Goal: Task Accomplishment & Management: Manage account settings

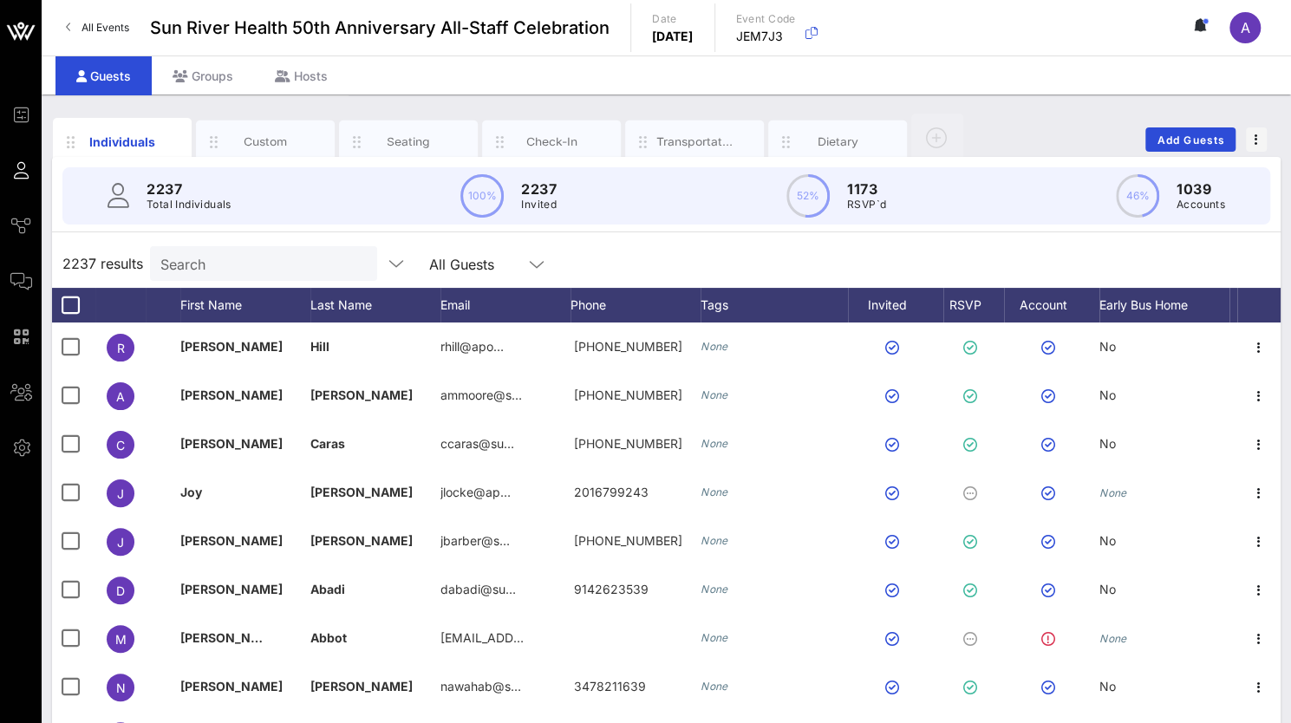
click at [179, 261] on input "Search" at bounding box center [261, 263] width 203 height 23
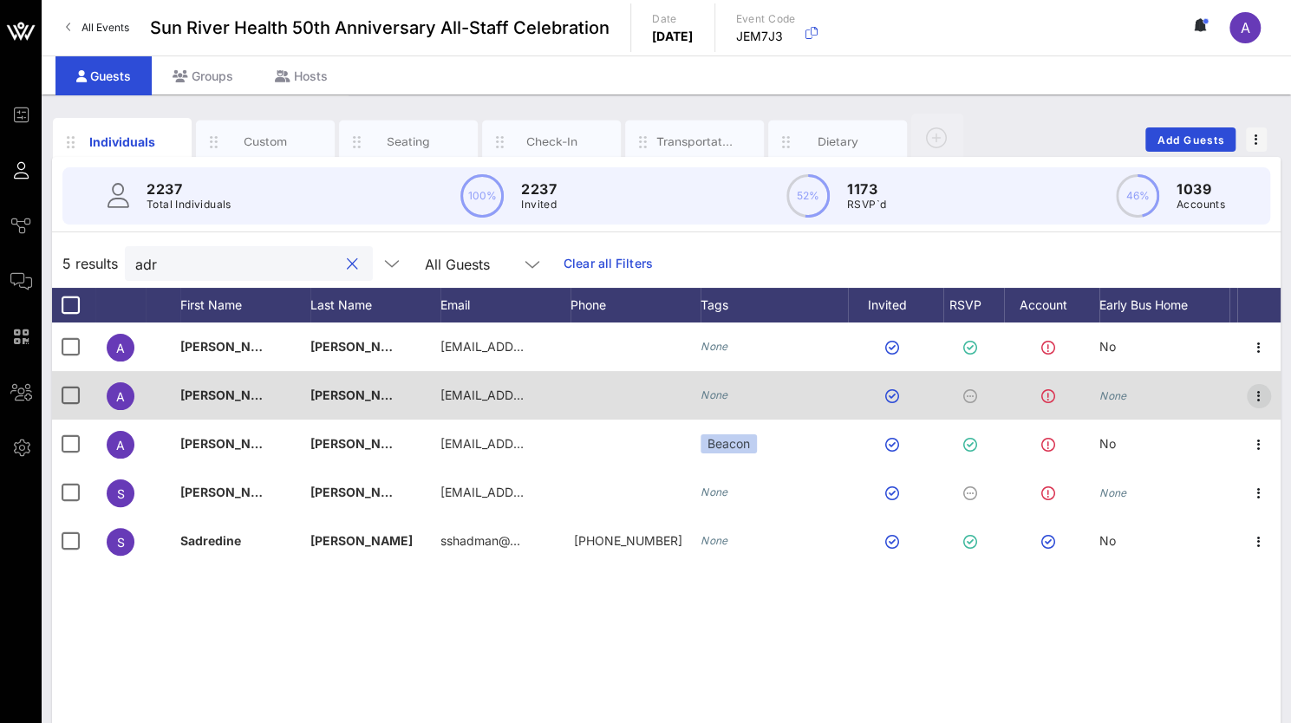
type input "adr"
click at [1263, 401] on icon "button" at bounding box center [1258, 396] width 21 height 21
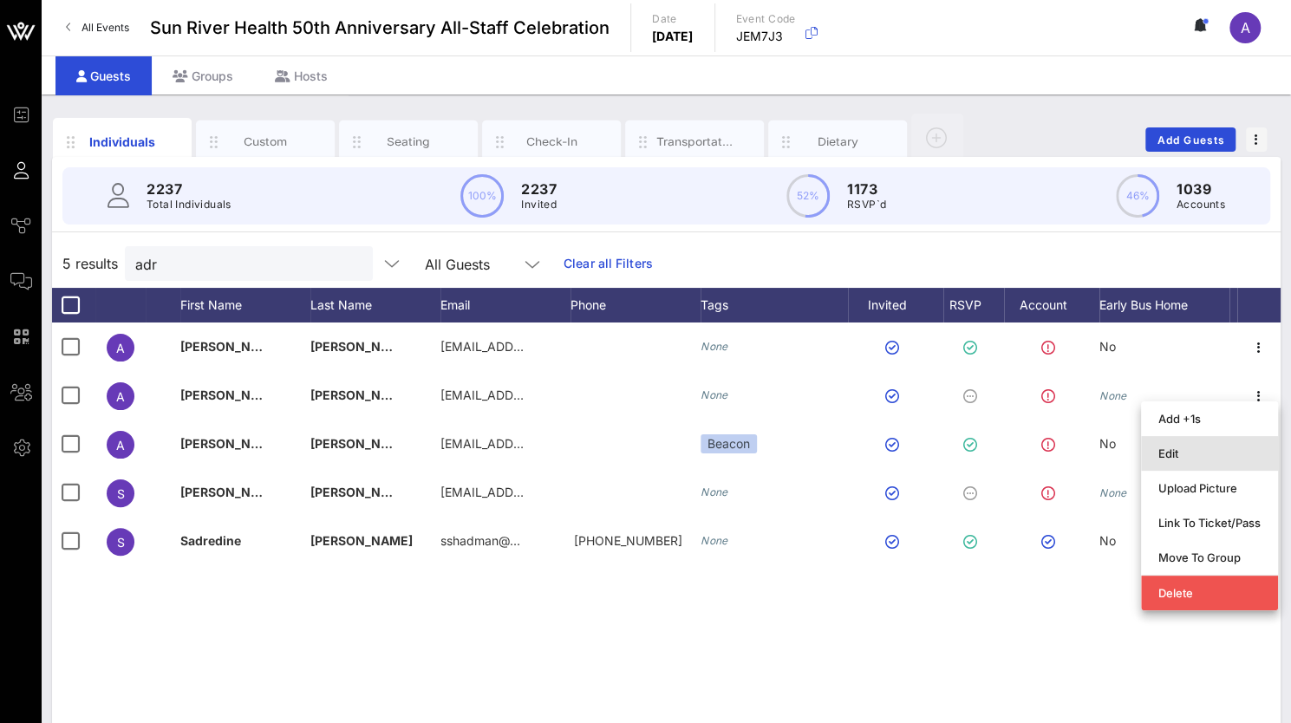
click at [1194, 448] on div "Edit" at bounding box center [1209, 453] width 102 height 14
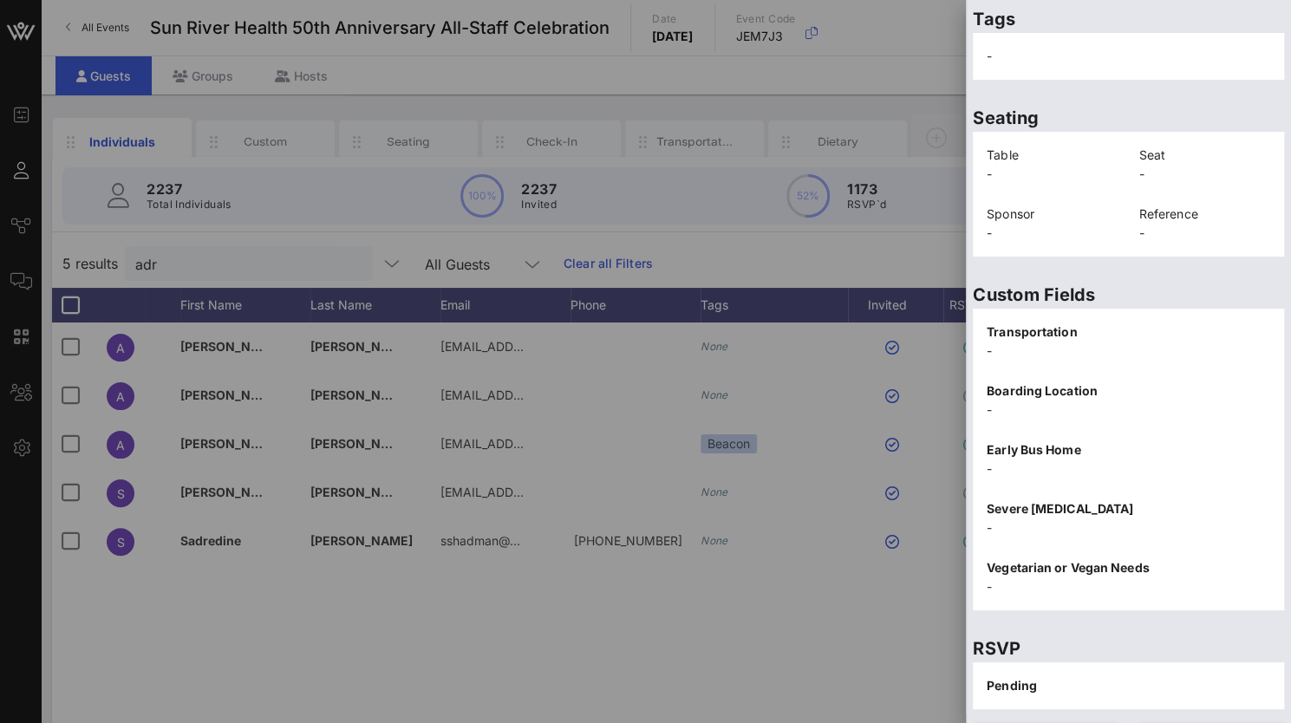
scroll to position [350, 0]
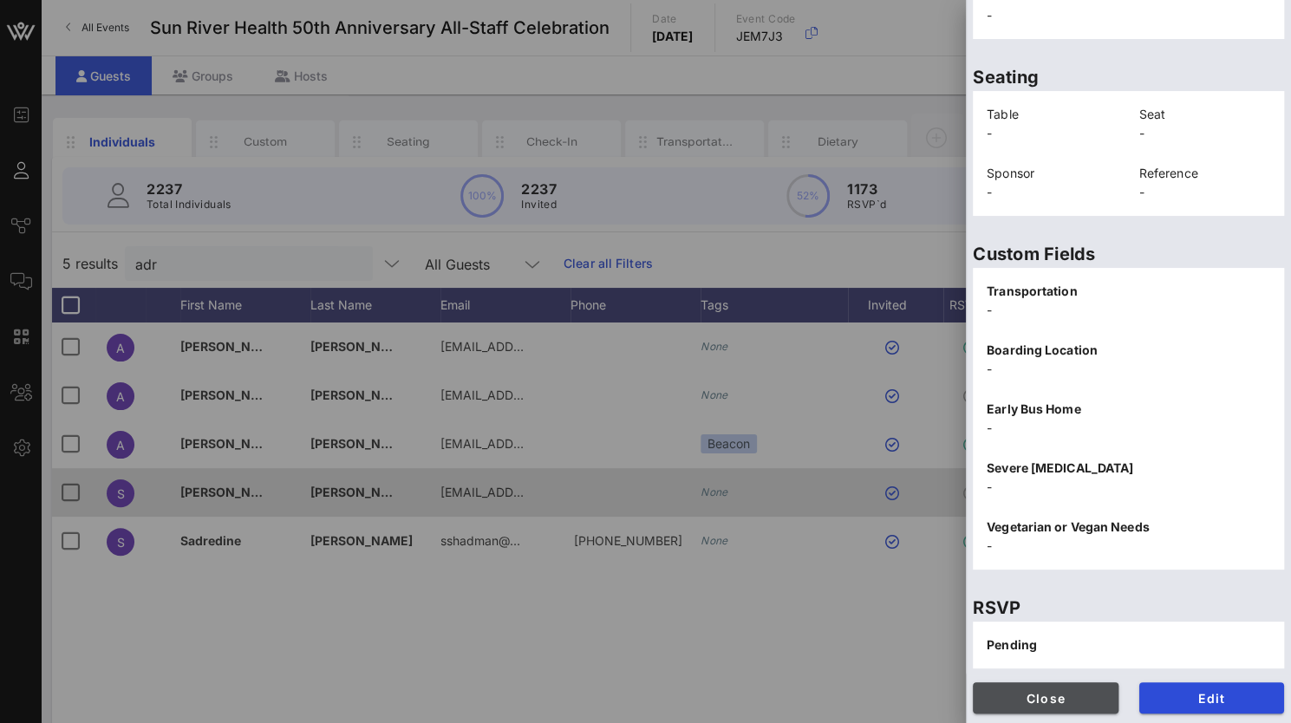
drag, startPoint x: 1032, startPoint y: 701, endPoint x: 790, endPoint y: 482, distance: 326.4
click at [1032, 701] on span "Close" at bounding box center [1045, 698] width 118 height 15
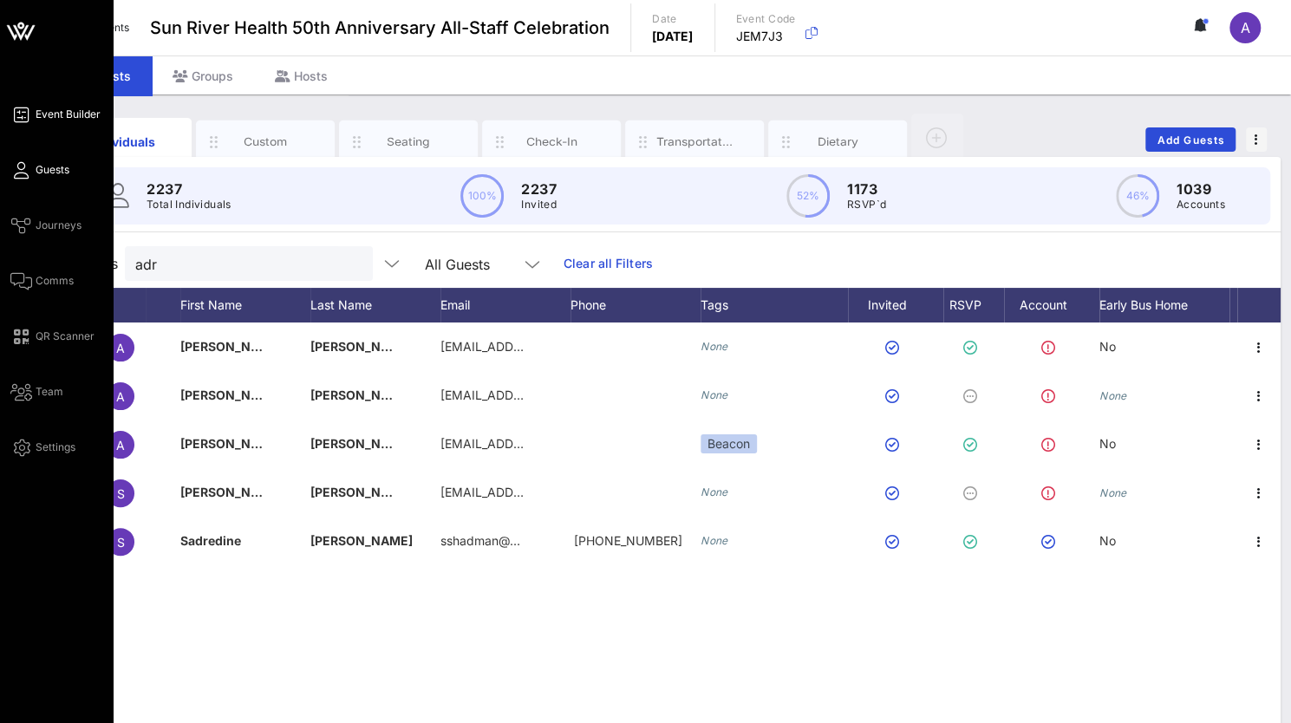
click at [45, 112] on span "Event Builder" at bounding box center [68, 115] width 65 height 16
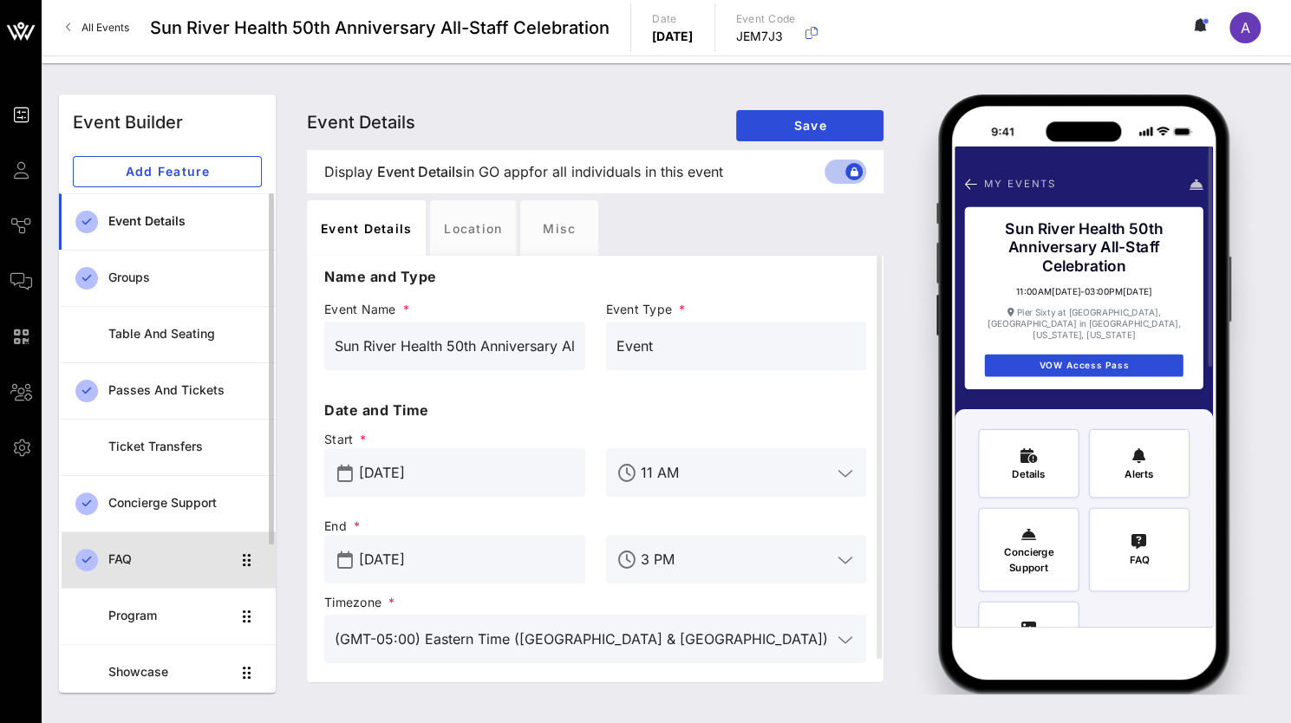
click at [127, 561] on div "FAQ" at bounding box center [169, 559] width 122 height 15
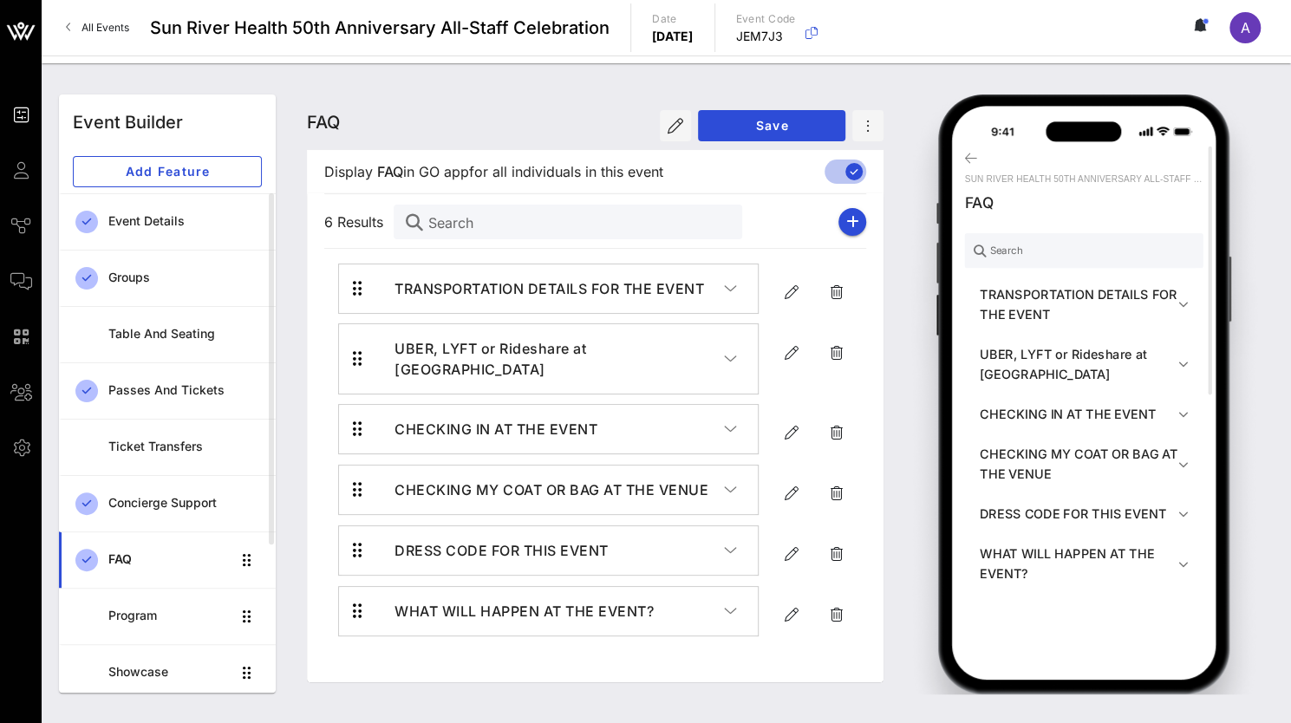
click at [728, 280] on icon "button" at bounding box center [730, 288] width 13 height 17
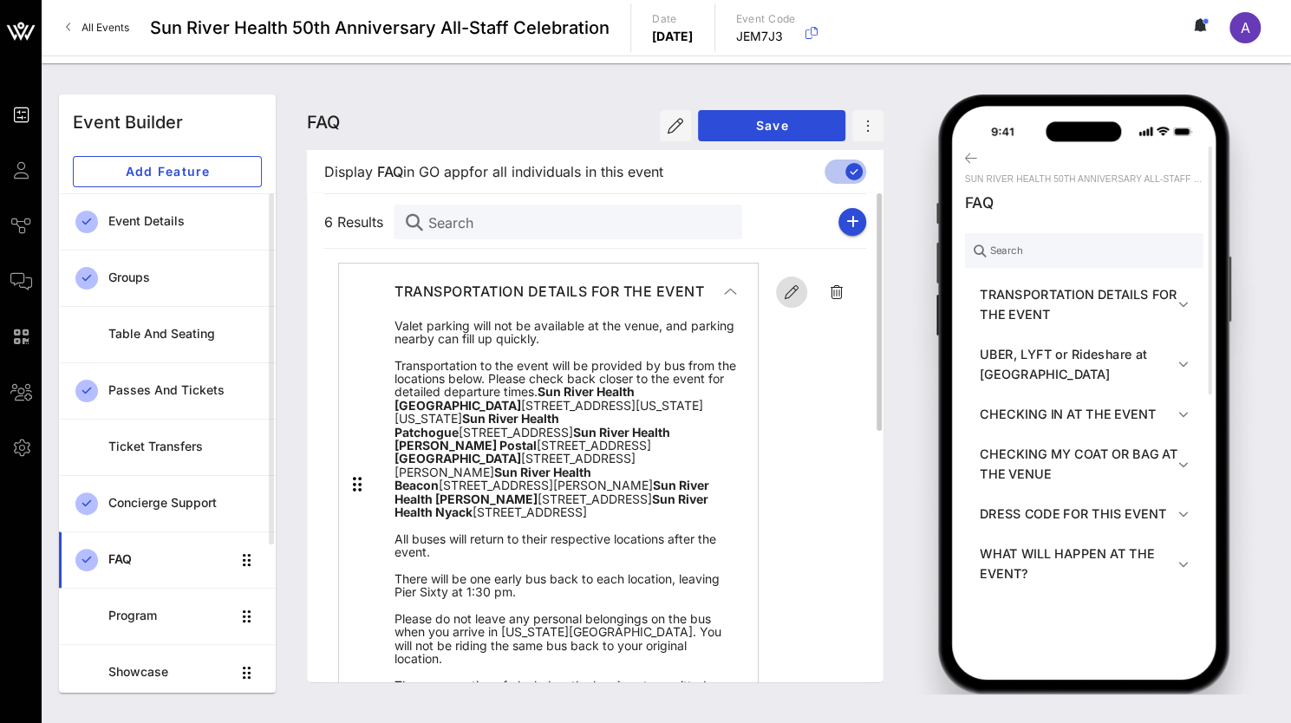
click at [789, 295] on icon "button" at bounding box center [791, 292] width 21 height 21
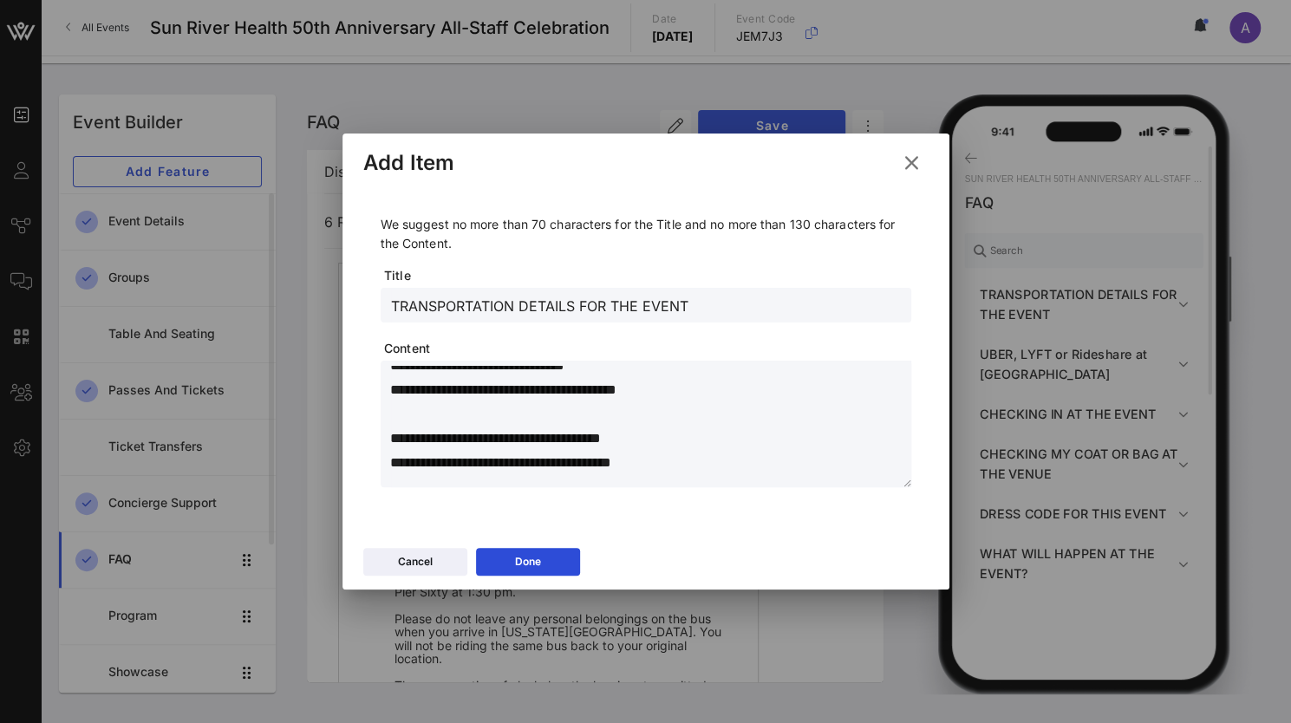
scroll to position [777, 0]
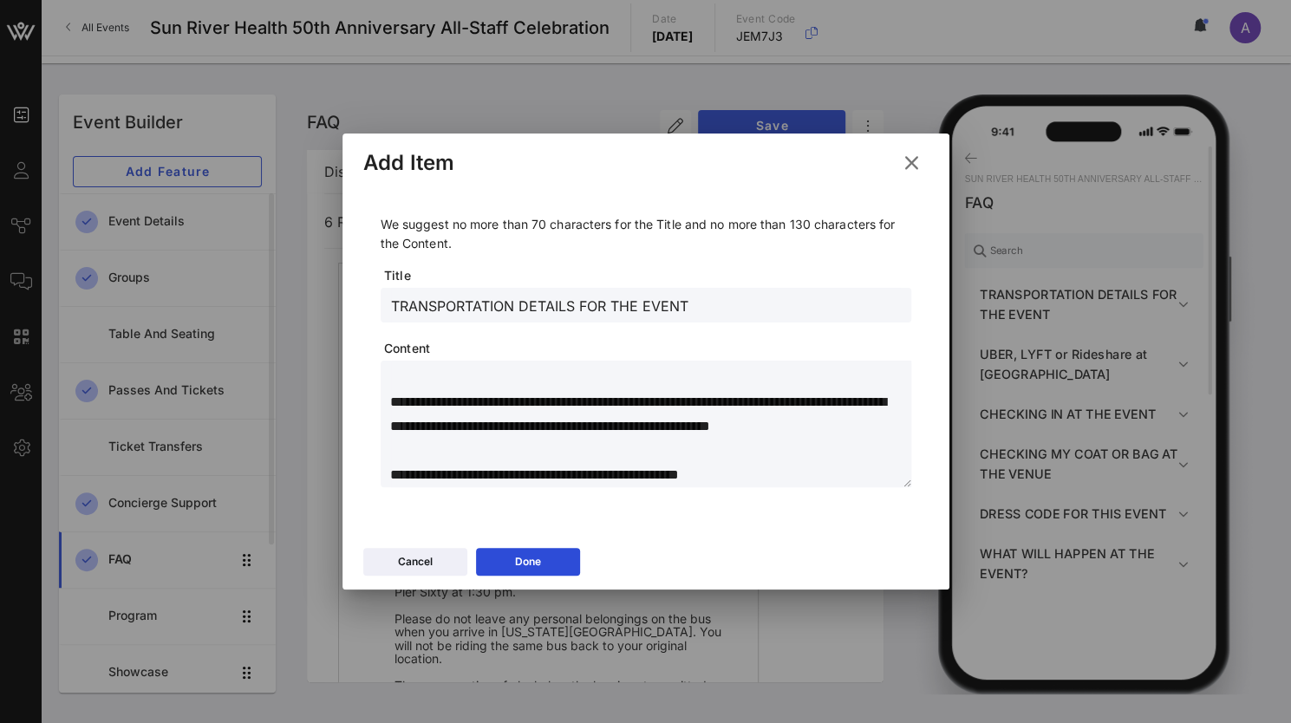
drag, startPoint x: 393, startPoint y: 379, endPoint x: 808, endPoint y: 497, distance: 431.0
click at [808, 497] on div "We suggest no more than 70 characters for the Title and no more than 130 charac…" at bounding box center [645, 354] width 565 height 335
click at [399, 555] on div "Cancel" at bounding box center [415, 561] width 35 height 17
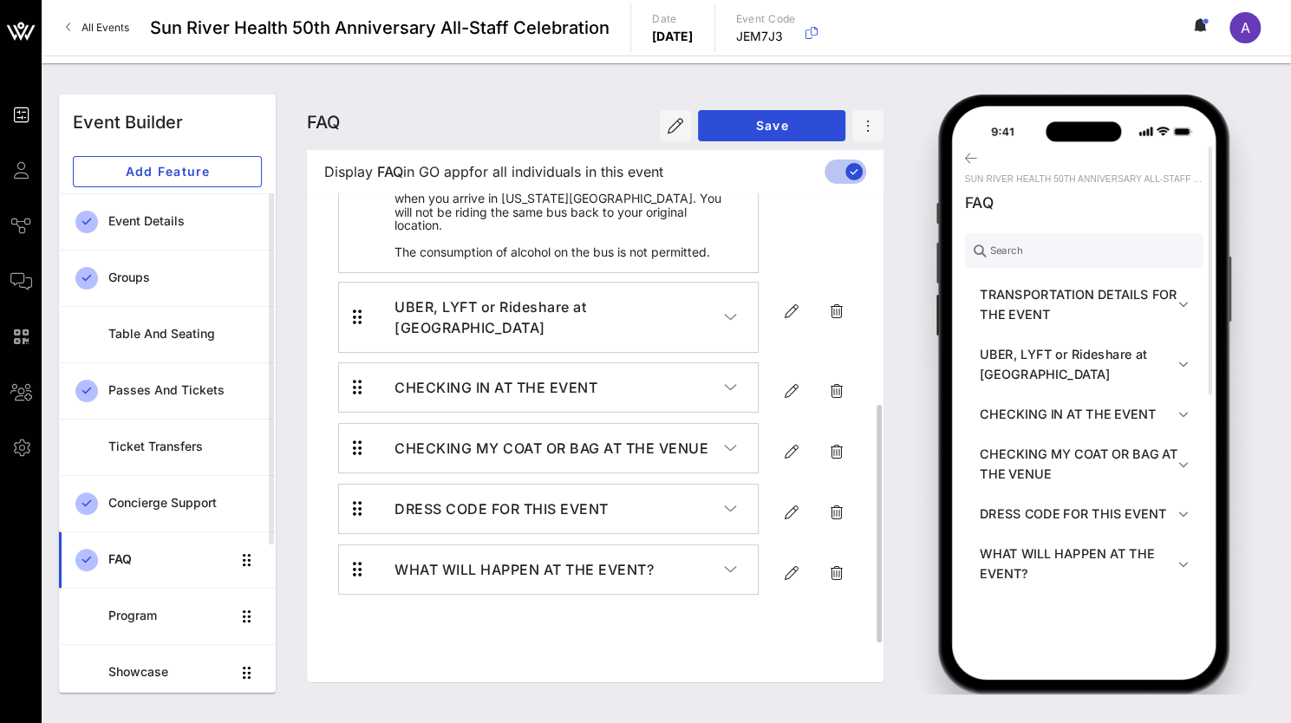
scroll to position [515, 0]
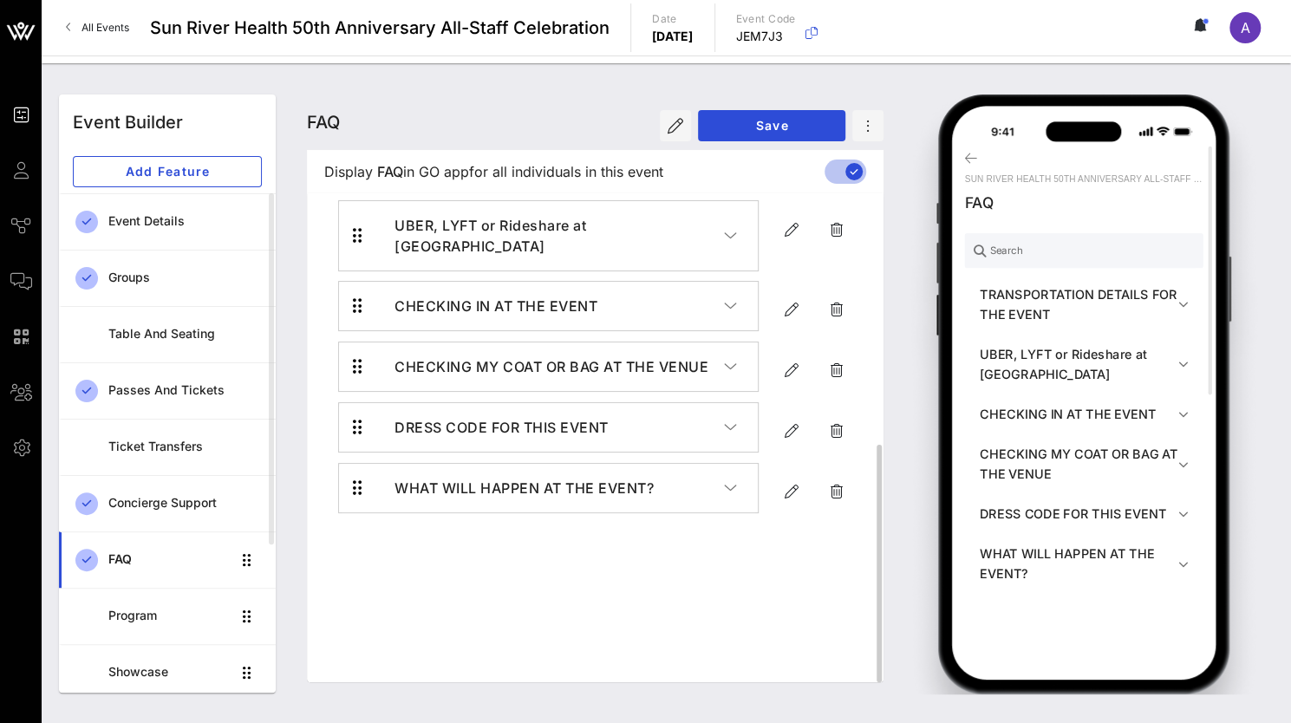
click at [719, 257] on h4 "UBER, LYFT or Rideshare at [GEOGRAPHIC_DATA]" at bounding box center [558, 236] width 329 height 42
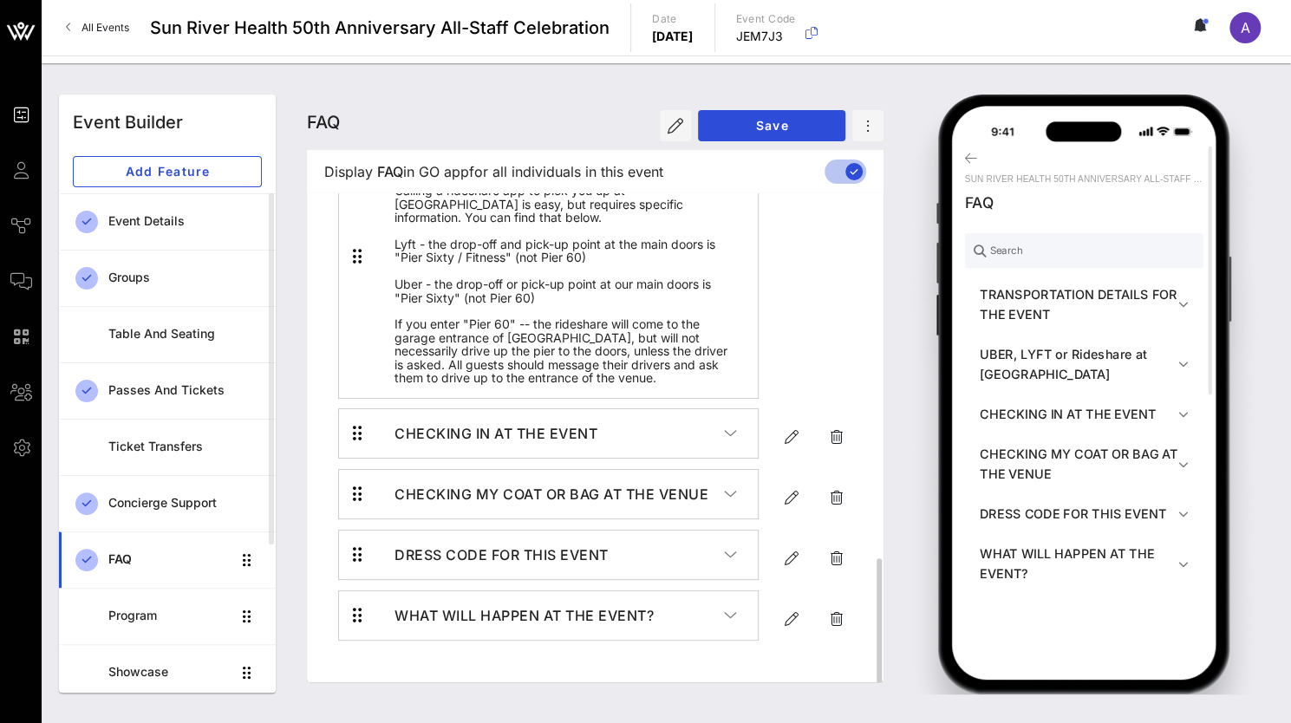
scroll to position [688, 0]
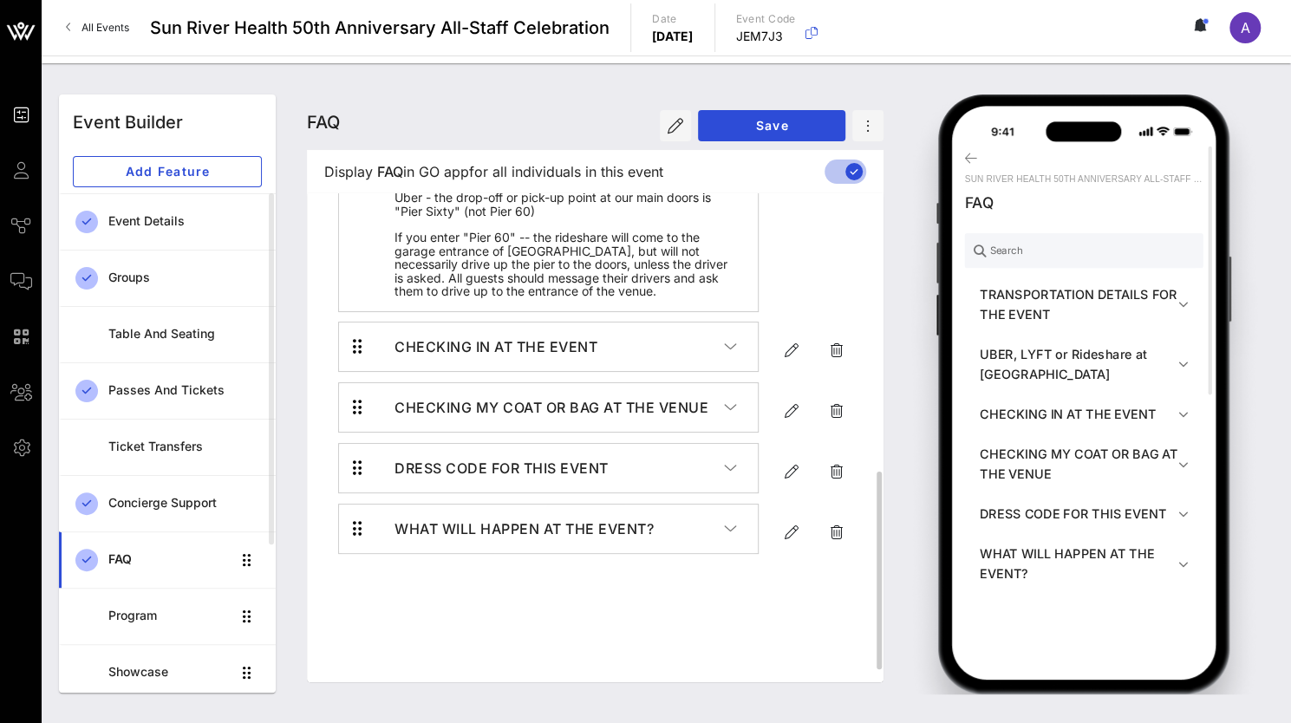
click at [732, 355] on icon "button" at bounding box center [730, 346] width 13 height 17
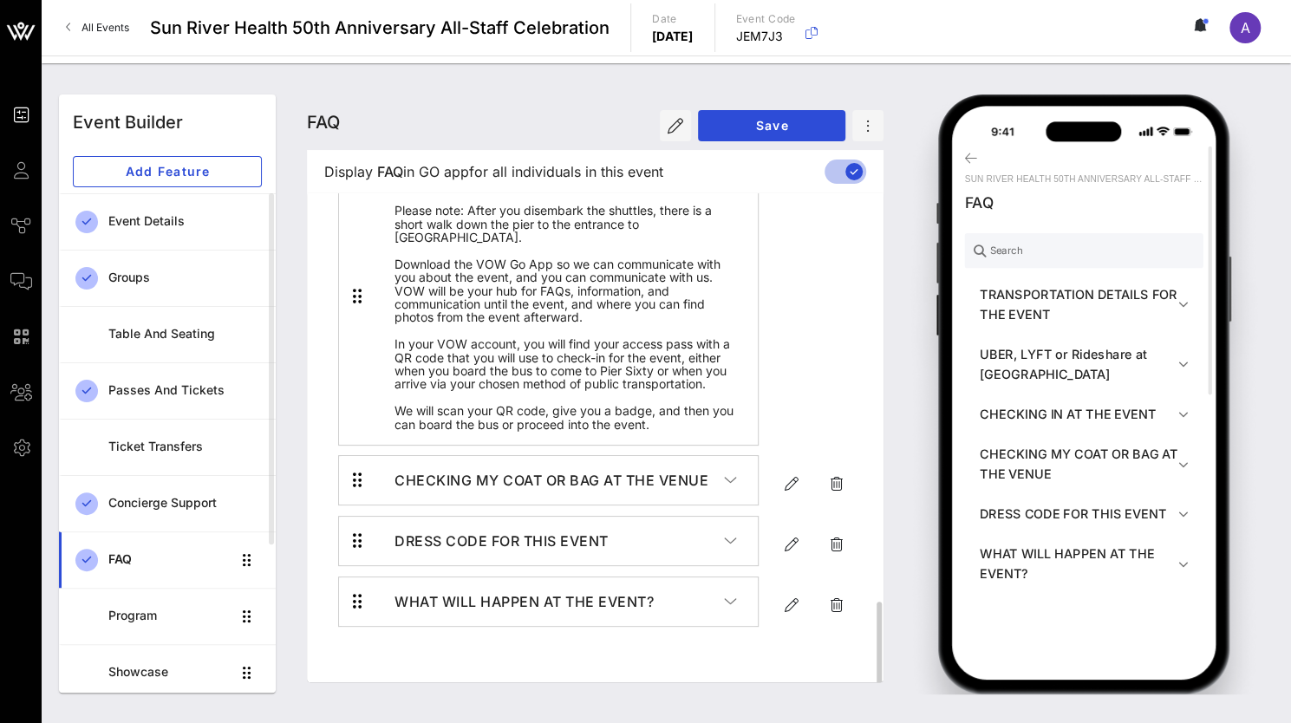
scroll to position [948, 0]
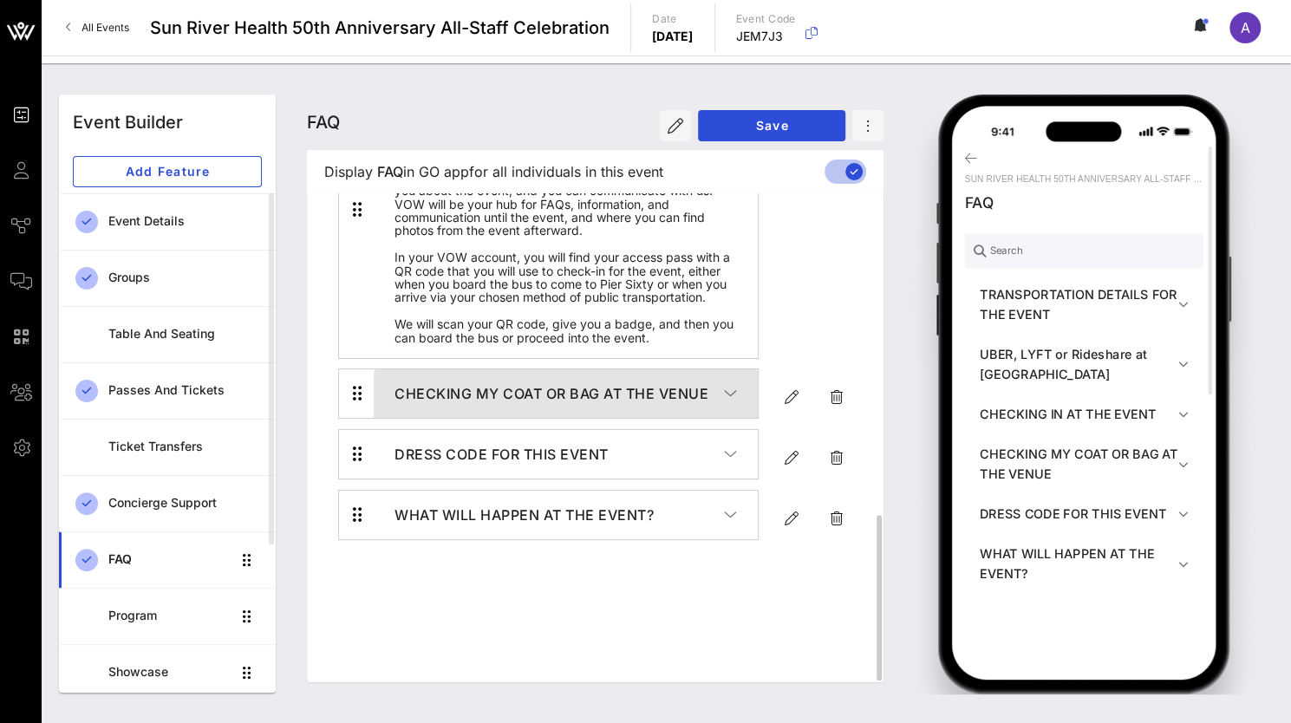
click at [726, 402] on icon "button" at bounding box center [730, 393] width 13 height 17
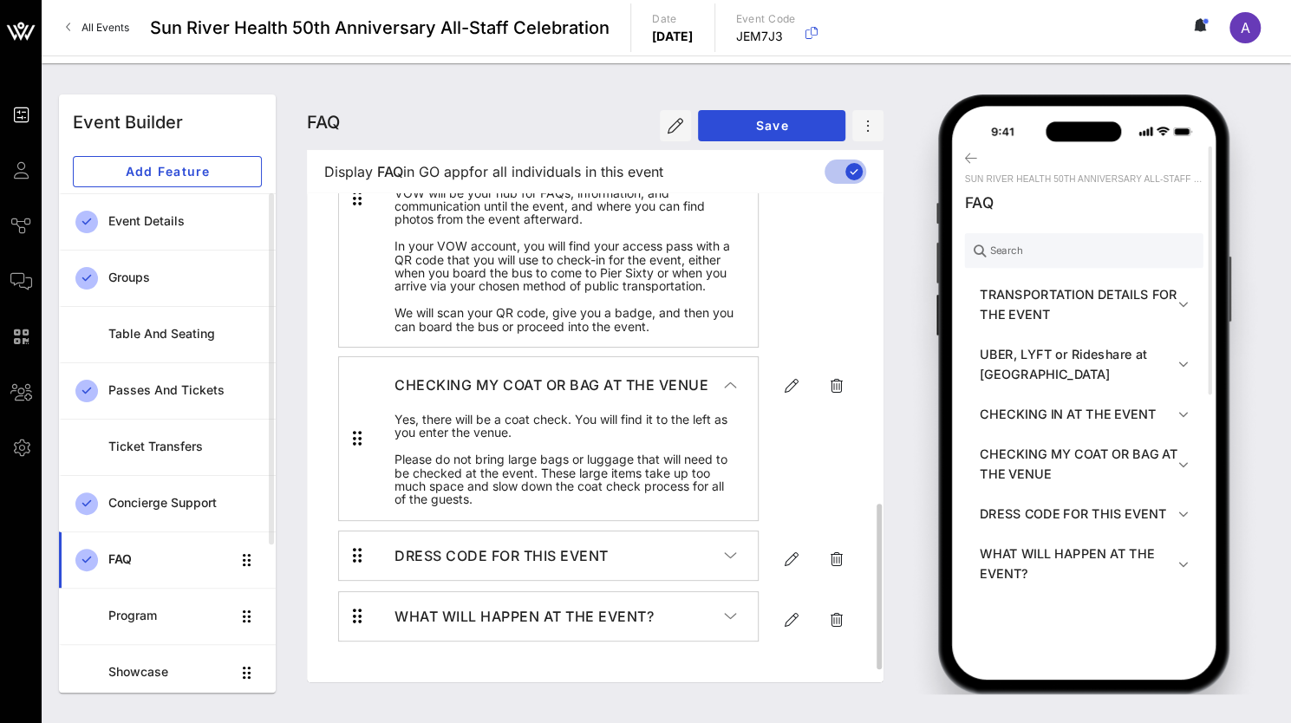
scroll to position [1063, 0]
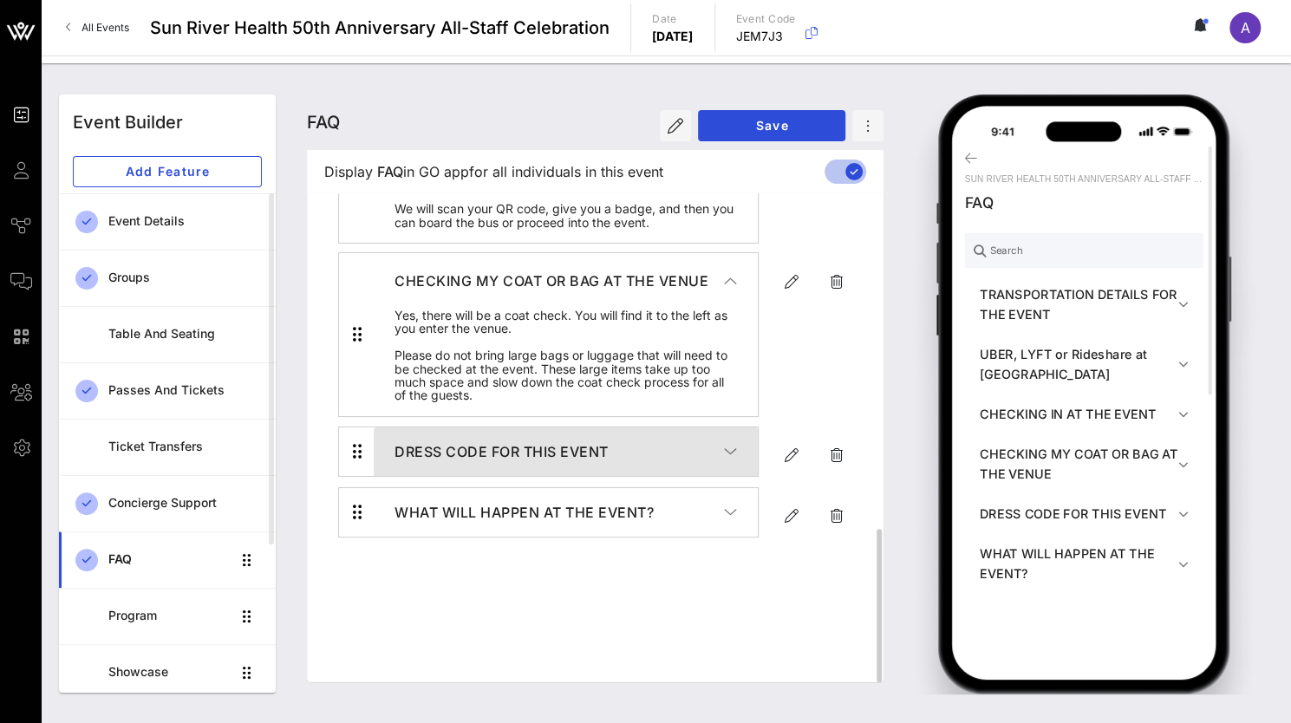
click at [726, 460] on icon "button" at bounding box center [730, 451] width 13 height 17
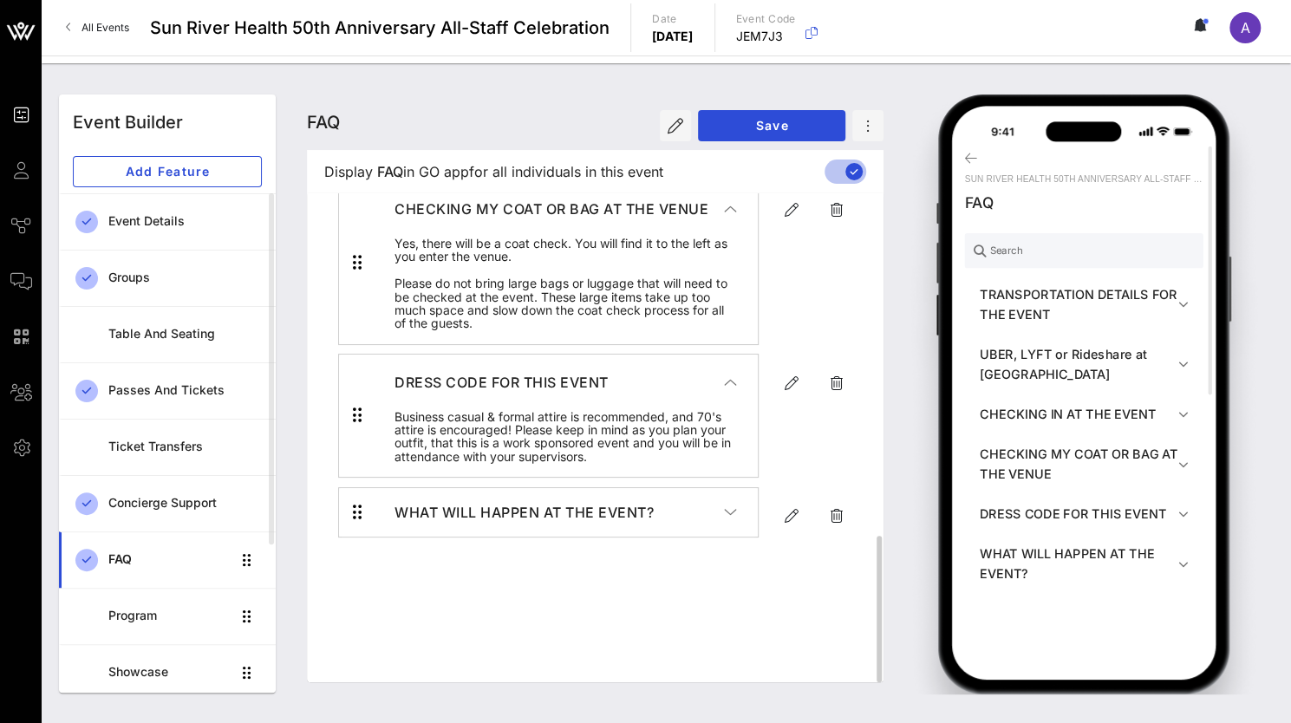
scroll to position [529, 0]
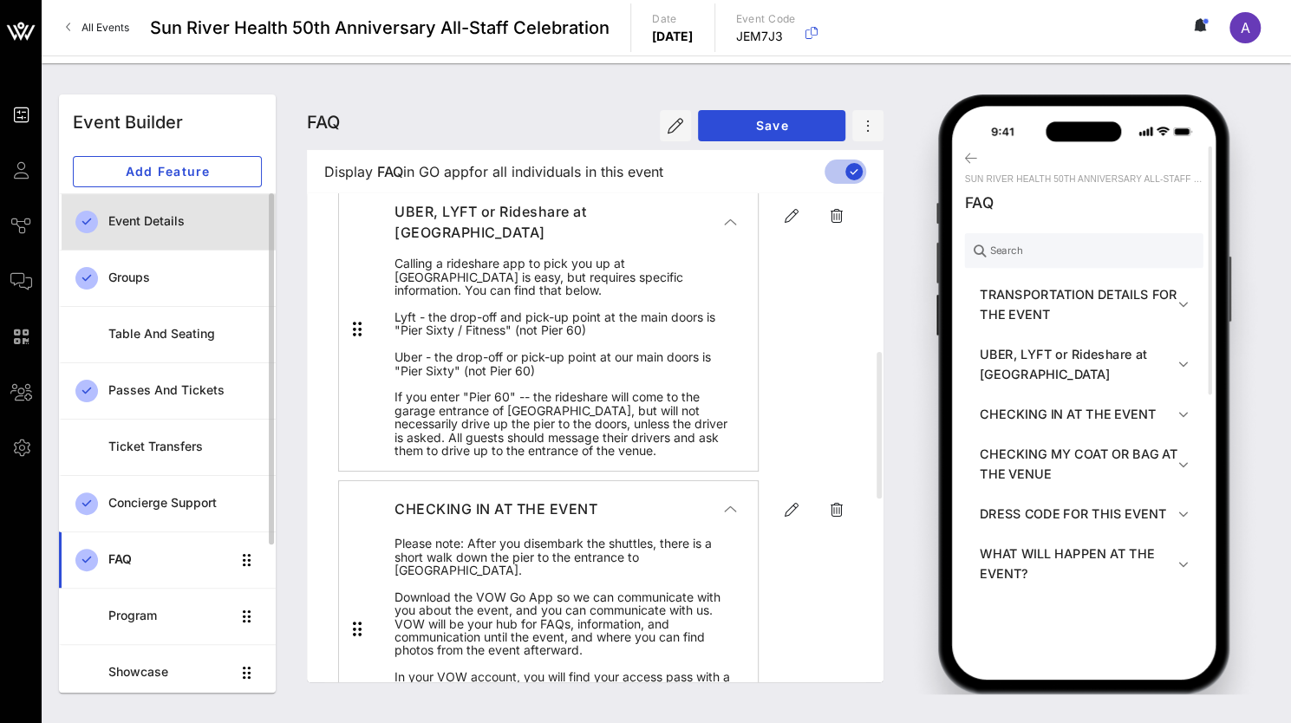
click at [146, 220] on div "Event Details" at bounding box center [184, 221] width 153 height 15
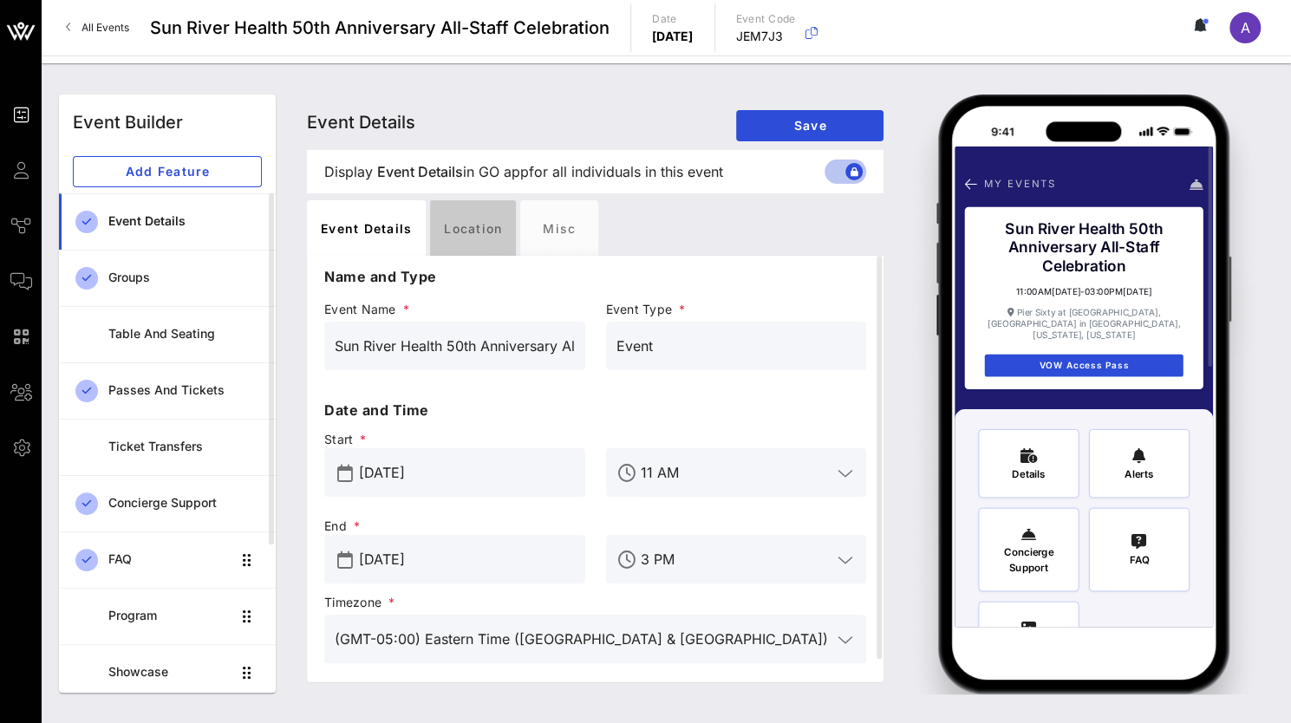
click at [484, 229] on div "Location" at bounding box center [473, 227] width 86 height 55
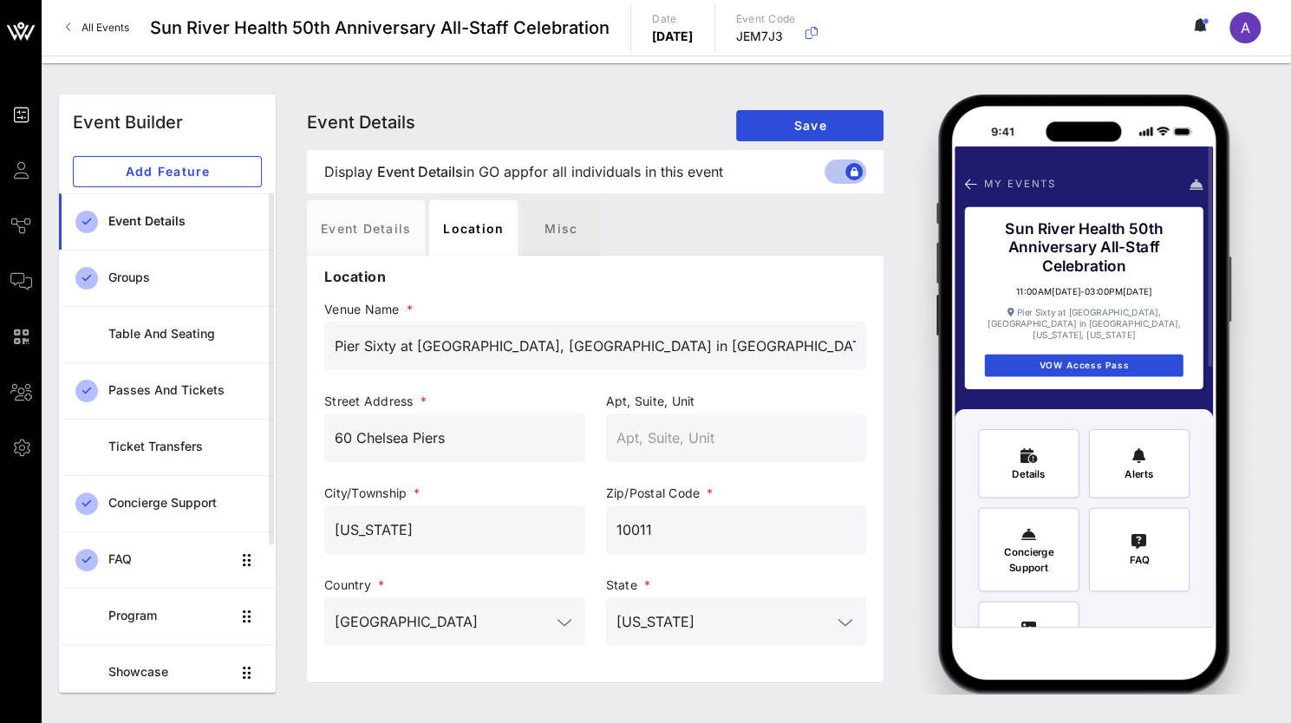
click at [550, 218] on div "Misc" at bounding box center [561, 227] width 78 height 55
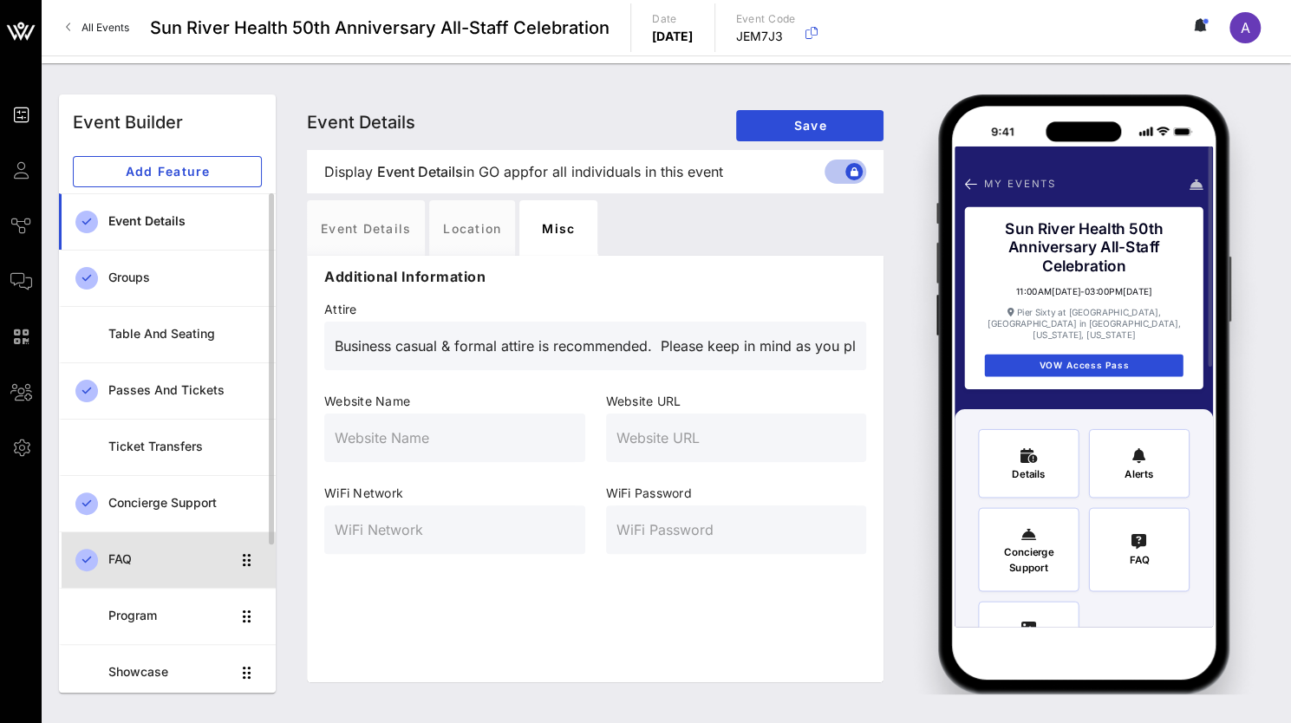
click at [126, 555] on div "FAQ" at bounding box center [169, 559] width 122 height 15
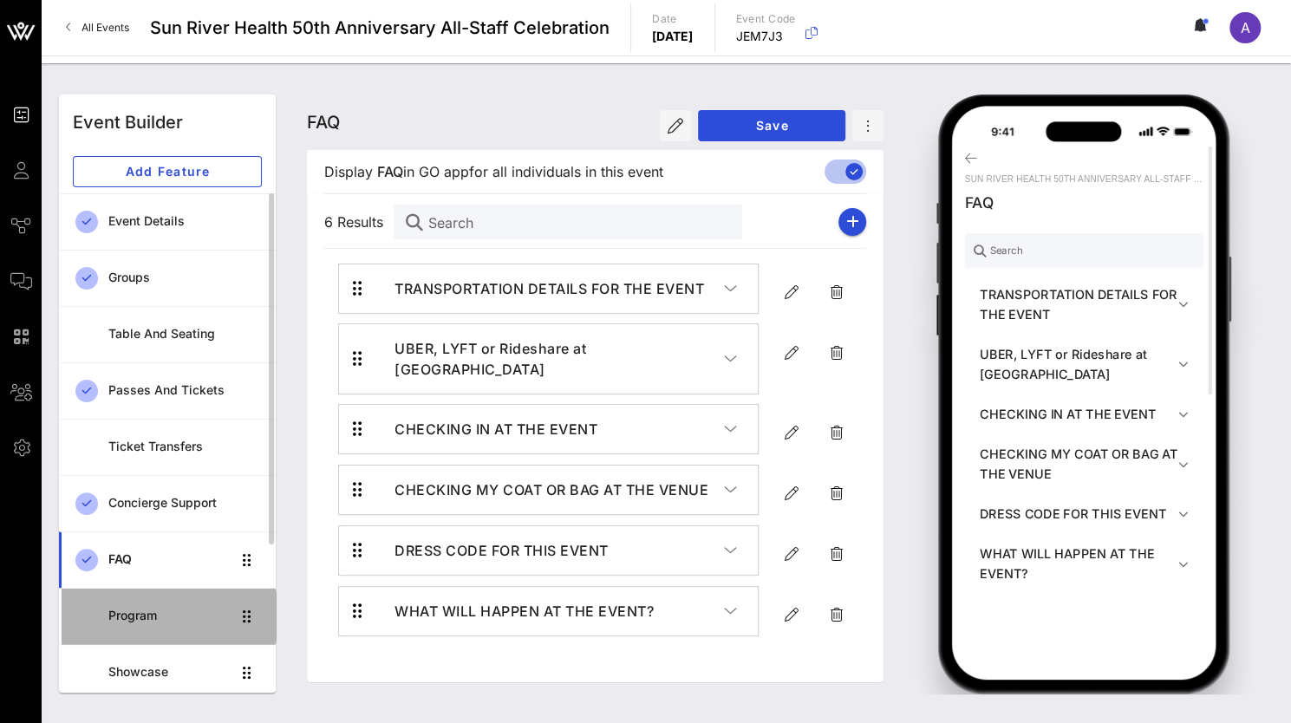
click at [155, 609] on div "Program" at bounding box center [169, 615] width 122 height 15
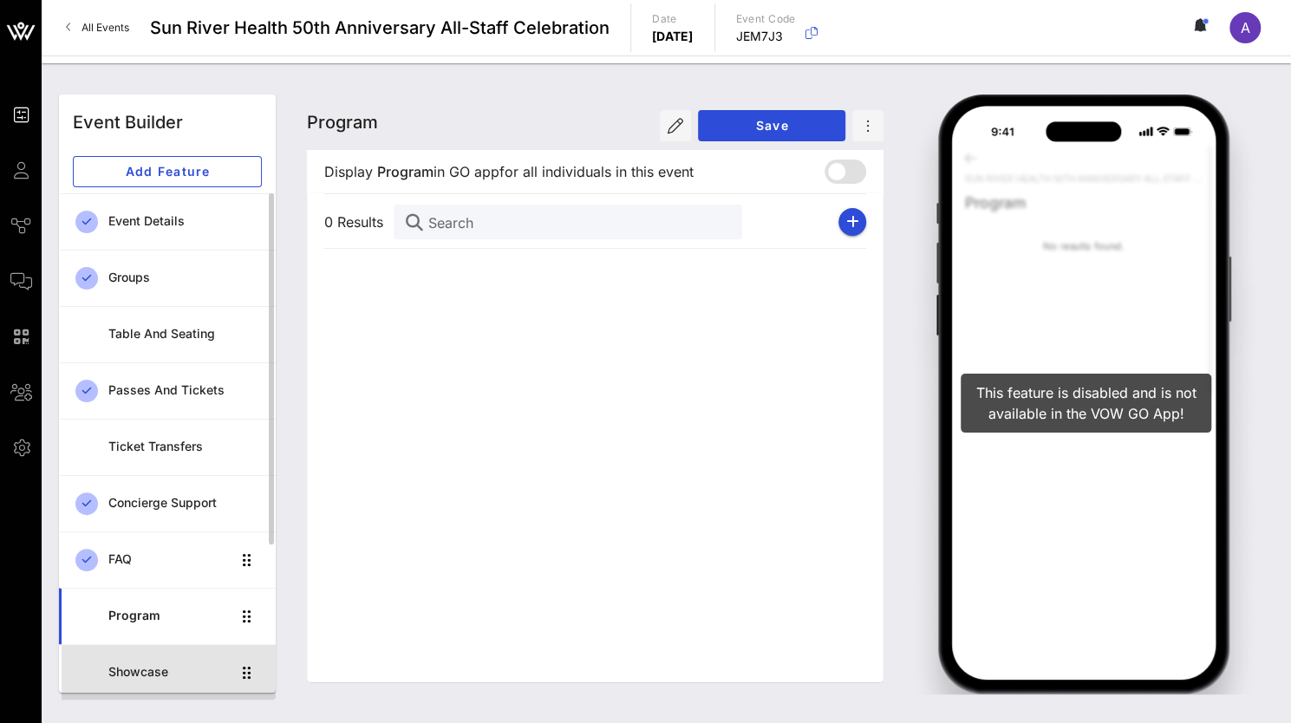
click at [153, 654] on div "Showcase" at bounding box center [169, 672] width 122 height 36
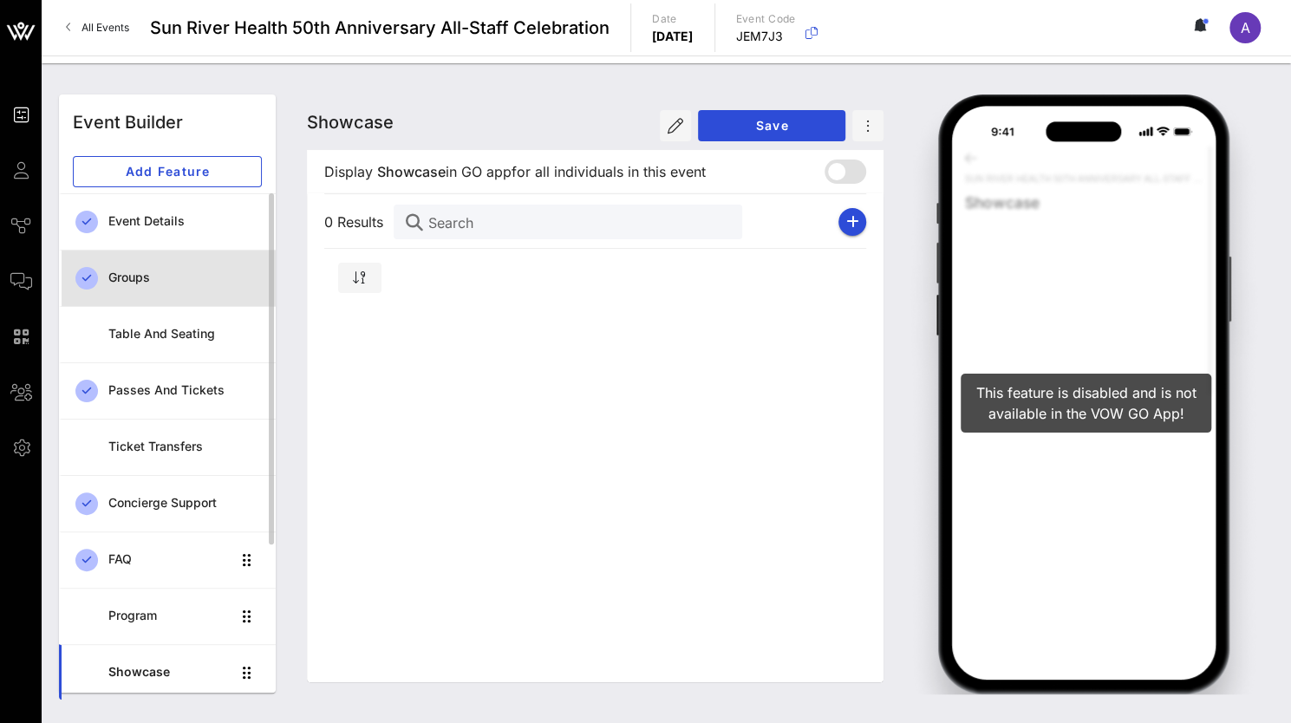
click at [153, 272] on div "Groups" at bounding box center [184, 277] width 153 height 15
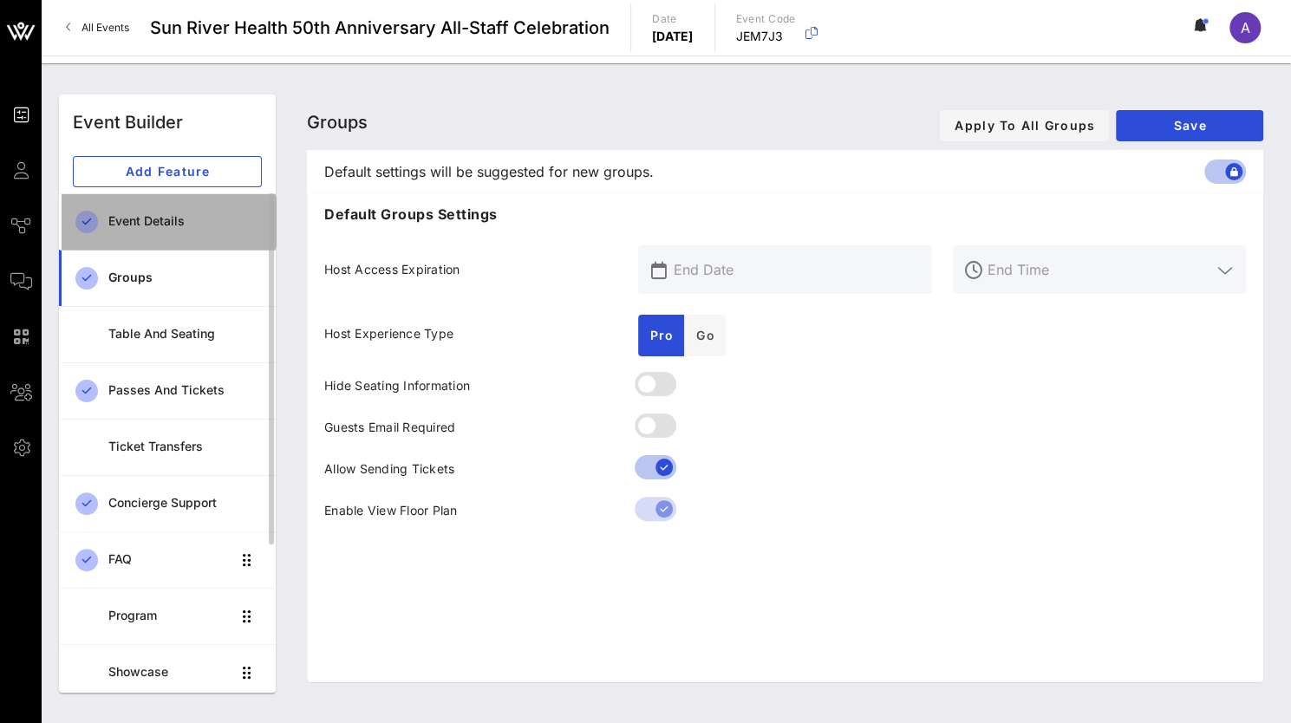
click at [156, 210] on div "Event Details" at bounding box center [184, 222] width 153 height 36
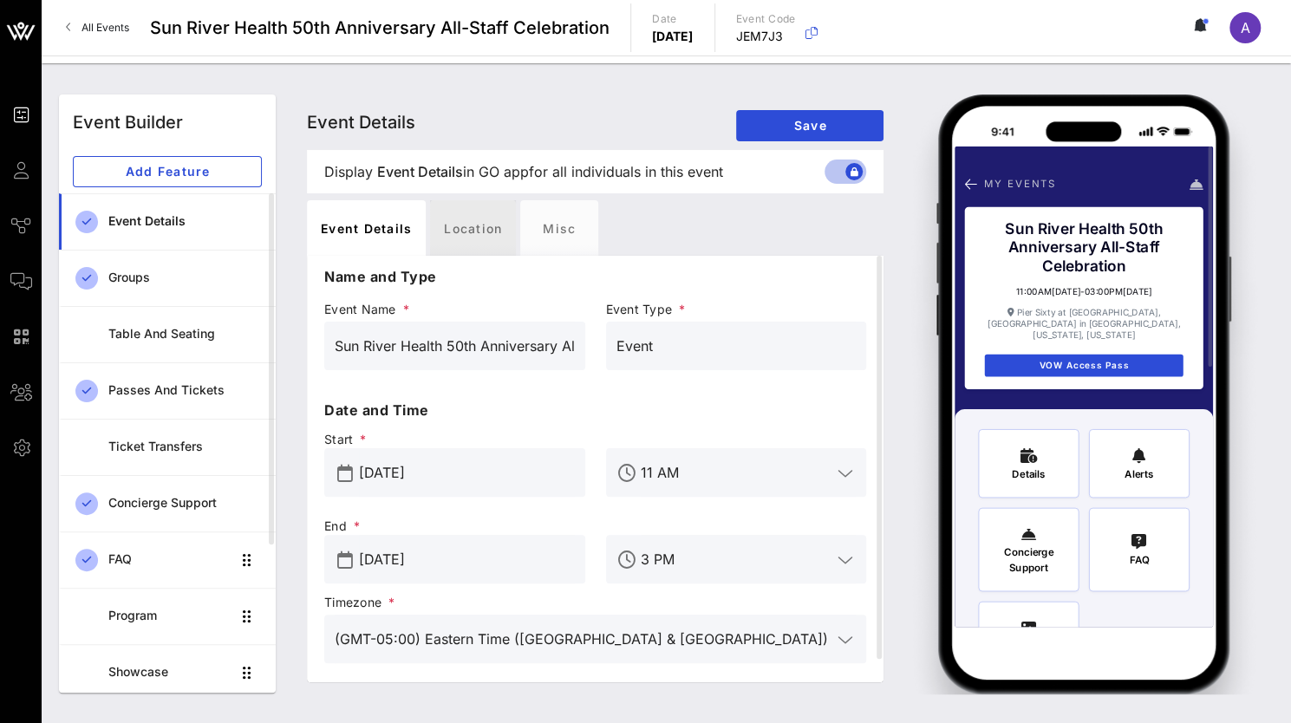
click at [484, 230] on div "Location" at bounding box center [473, 227] width 86 height 55
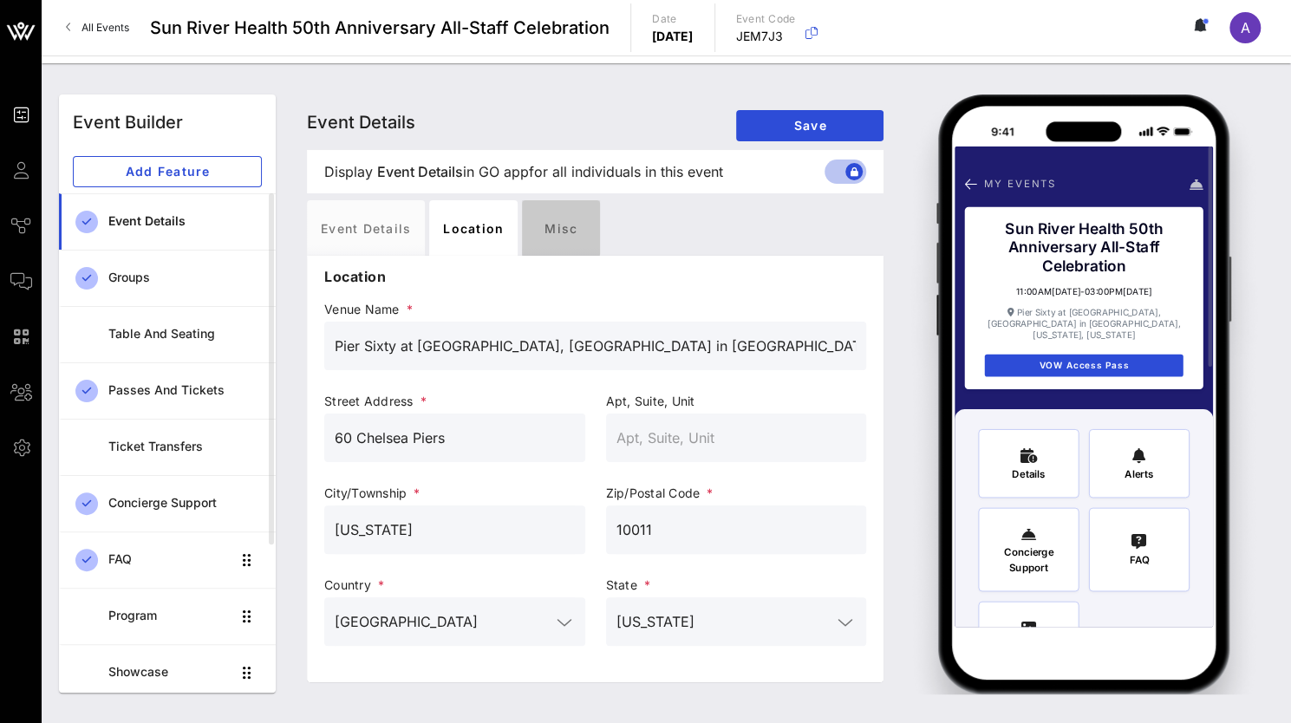
click at [551, 219] on div "Misc" at bounding box center [561, 227] width 78 height 55
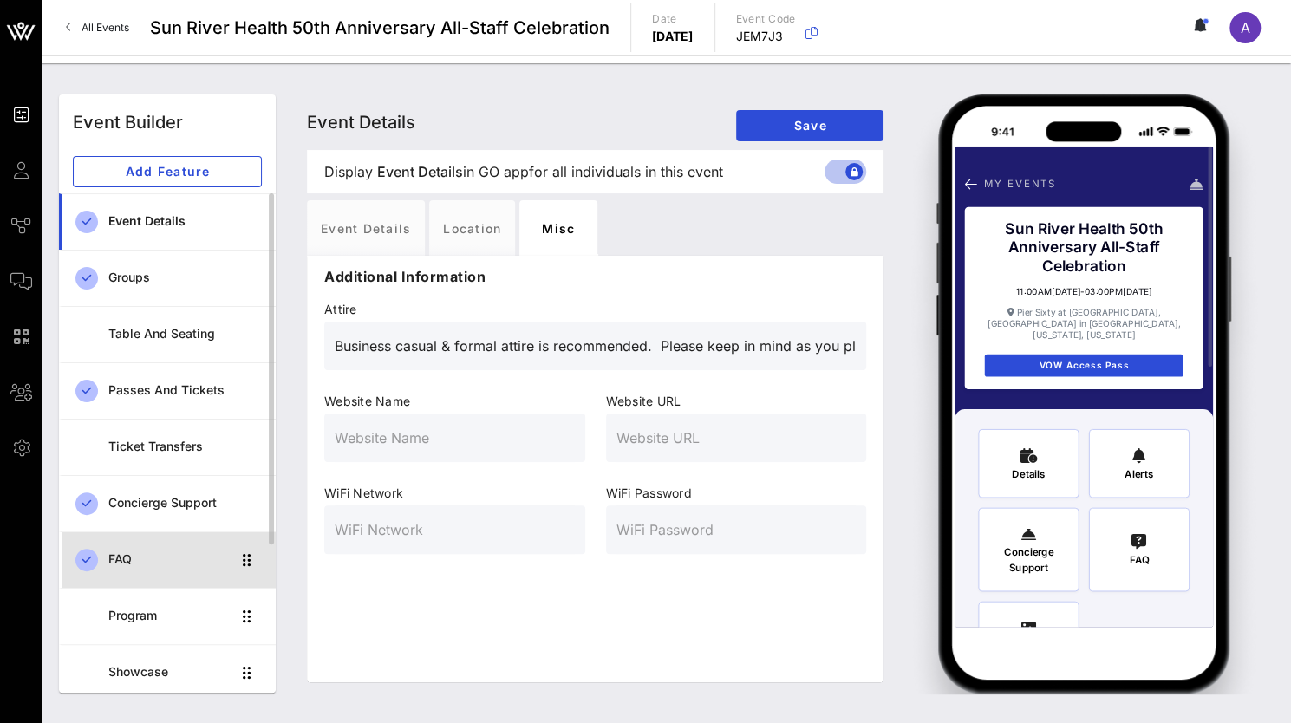
click at [135, 558] on div "FAQ" at bounding box center [169, 559] width 122 height 15
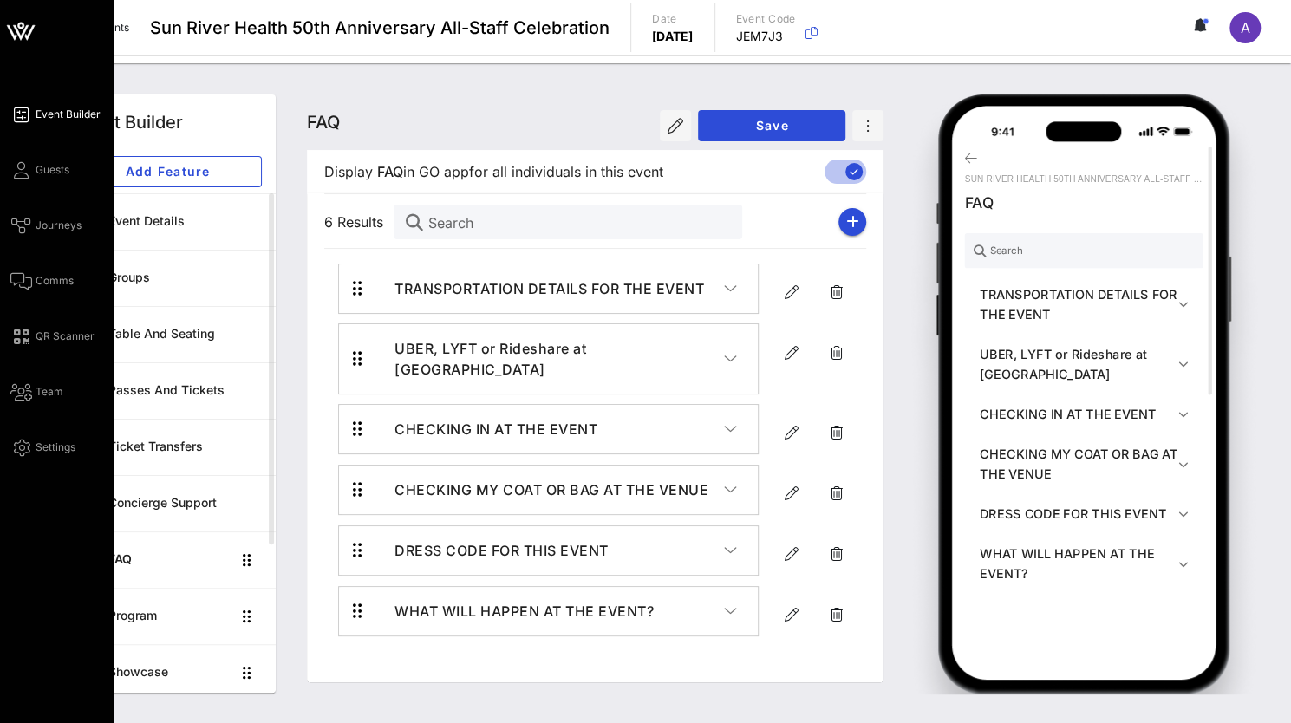
click at [56, 105] on link "Event Builder" at bounding box center [55, 114] width 90 height 21
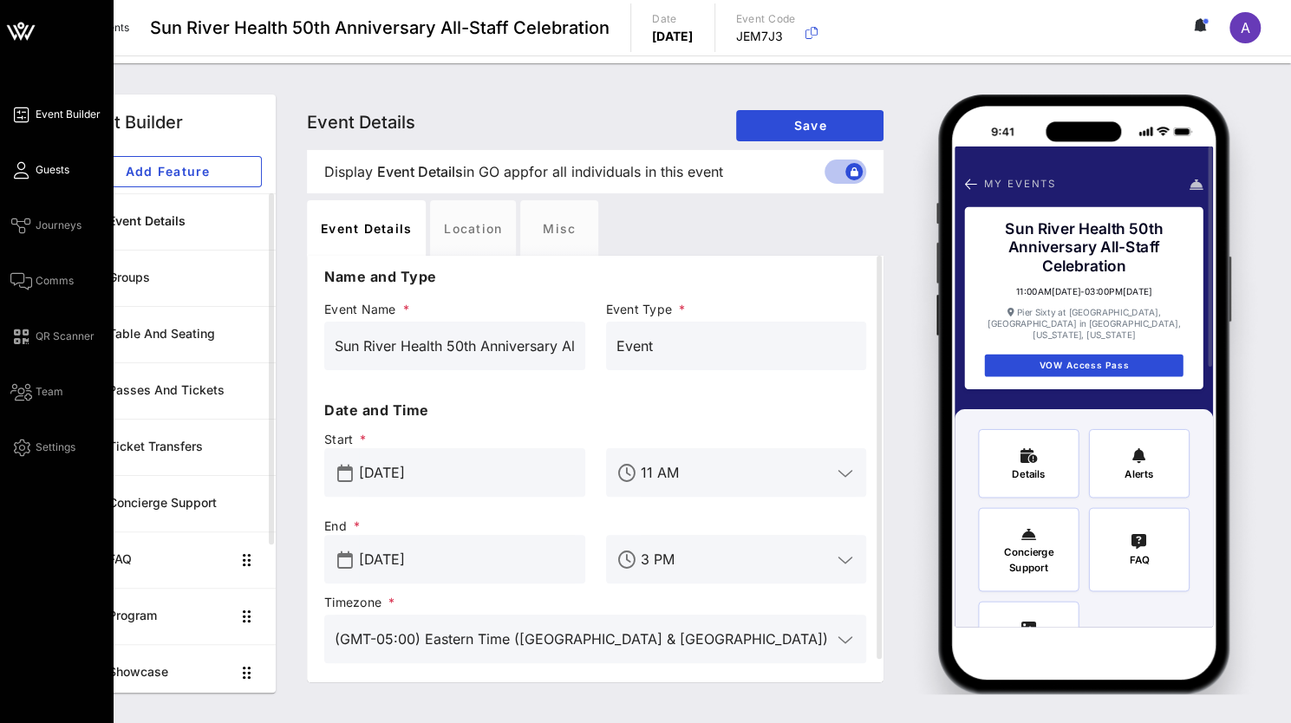
click at [42, 169] on span "Guests" at bounding box center [53, 170] width 34 height 16
